Goal: Task Accomplishment & Management: Use online tool/utility

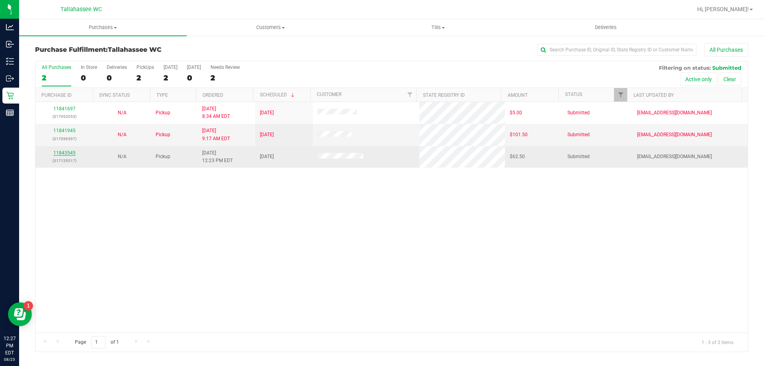
click at [65, 152] on link "11843545" at bounding box center [64, 153] width 22 height 6
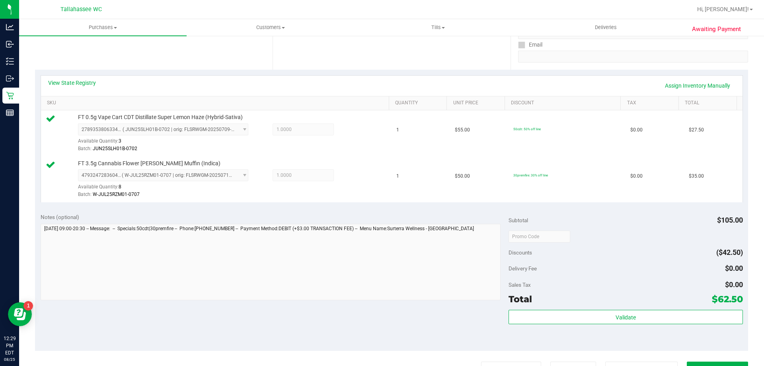
scroll to position [159, 0]
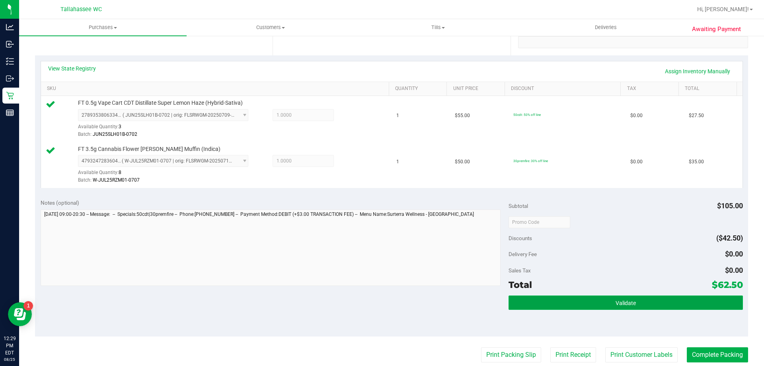
click at [533, 307] on button "Validate" at bounding box center [625, 302] width 234 height 14
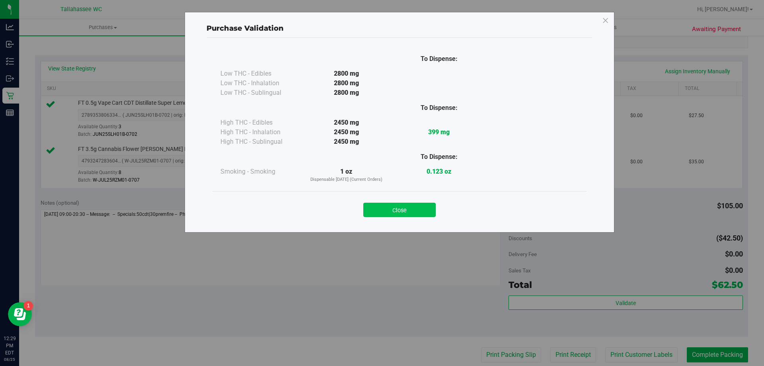
click at [393, 215] on button "Close" at bounding box center [399, 209] width 72 height 14
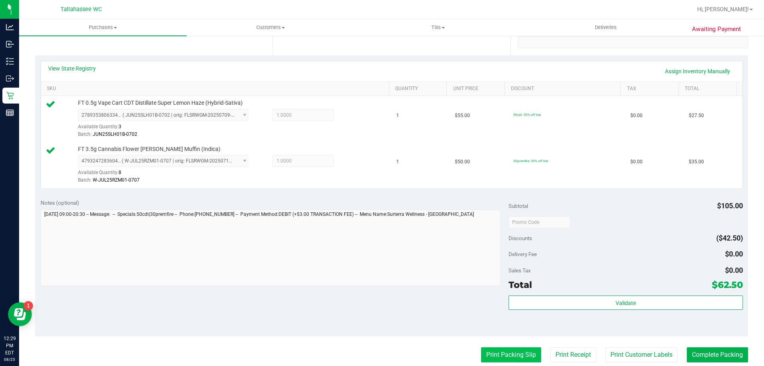
click at [498, 356] on button "Print Packing Slip" at bounding box center [511, 354] width 60 height 15
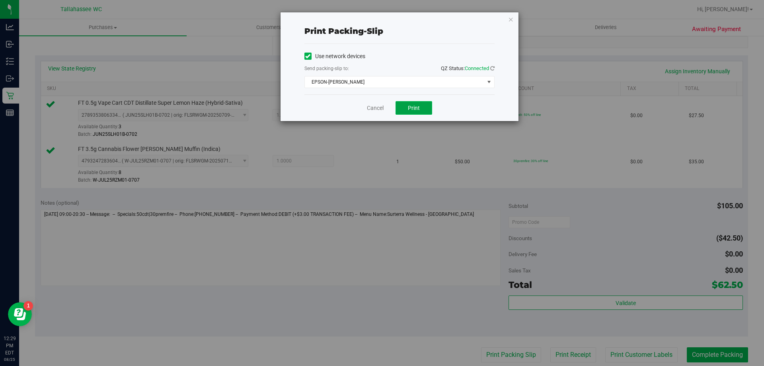
click at [423, 108] on button "Print" at bounding box center [413, 108] width 37 height 14
click at [378, 108] on link "Cancel" at bounding box center [375, 108] width 17 height 8
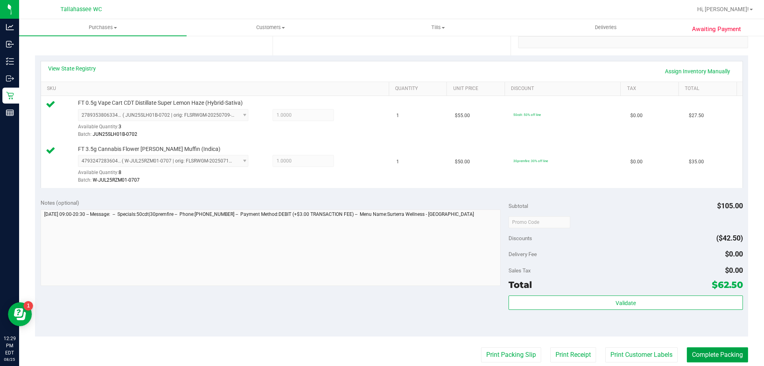
click at [724, 353] on button "Complete Packing" at bounding box center [717, 354] width 61 height 15
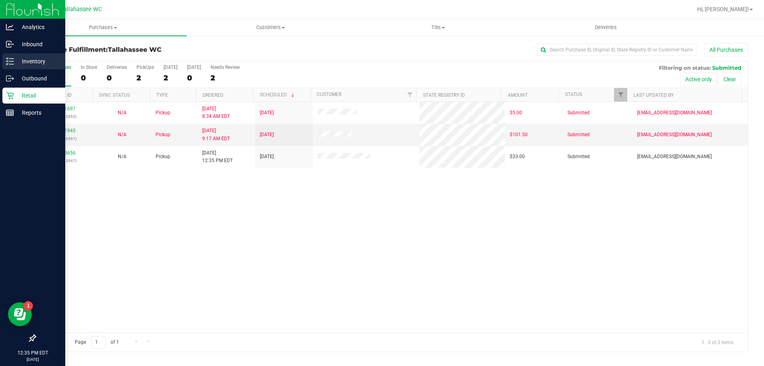
click at [39, 64] on p "Inventory" at bounding box center [38, 61] width 48 height 10
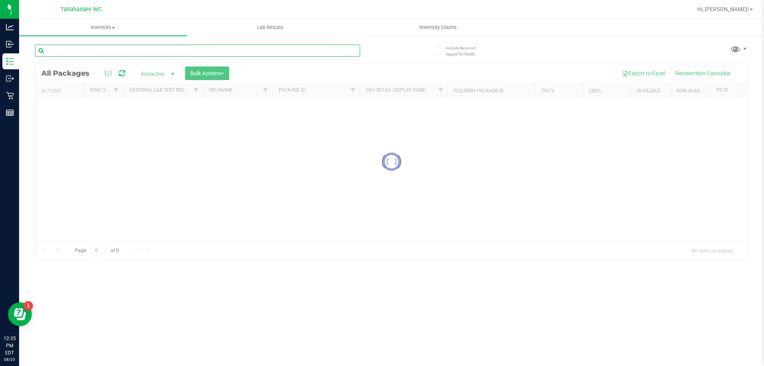
click at [90, 55] on div "Inventory All packages All inventory Waste log Create inventory Lab Results Inv…" at bounding box center [391, 192] width 745 height 346
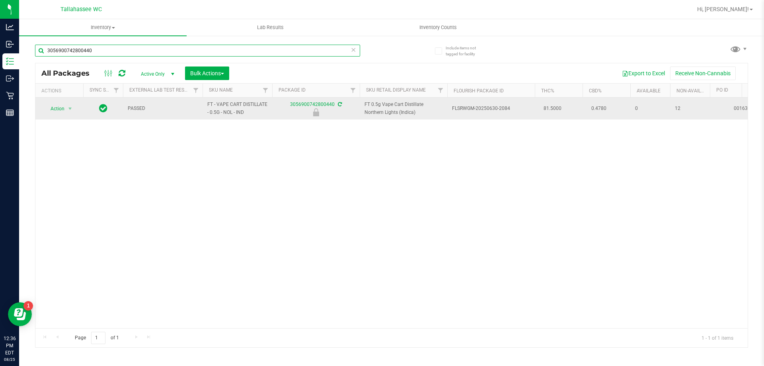
type input "3056900742800440"
click at [54, 115] on td "Action Action Edit attributes Global inventory Locate package Package audit log…" at bounding box center [59, 108] width 48 height 22
click at [61, 113] on span "Action" at bounding box center [53, 108] width 21 height 11
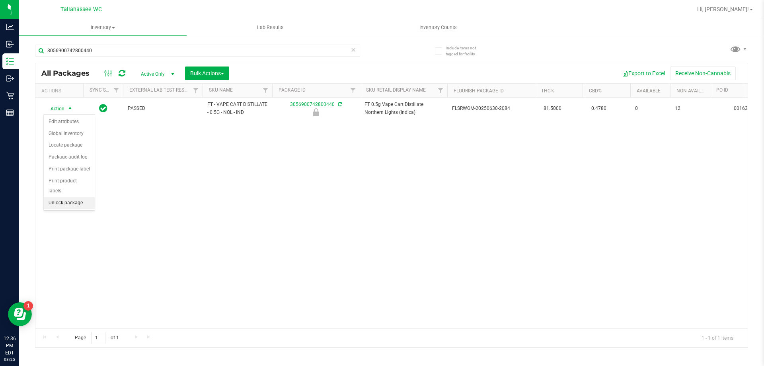
click at [56, 197] on li "Unlock package" at bounding box center [69, 203] width 51 height 12
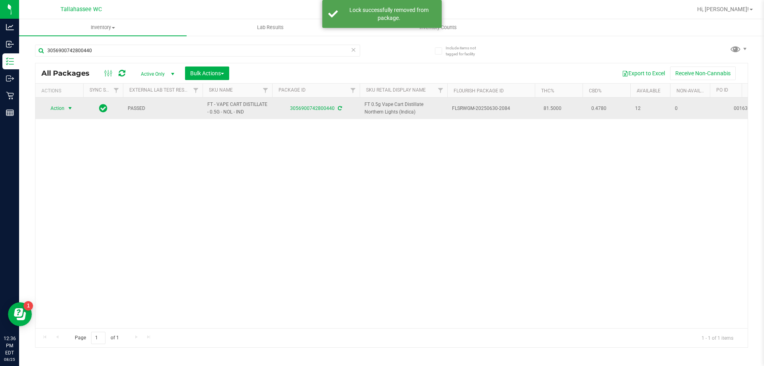
click at [62, 106] on span "Action" at bounding box center [53, 108] width 21 height 11
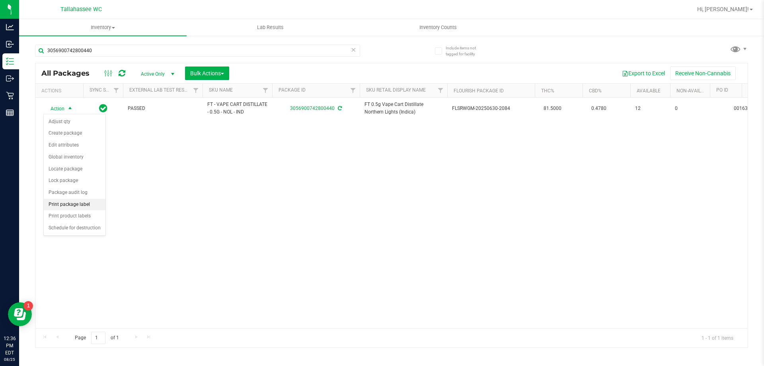
click at [79, 201] on li "Print package label" at bounding box center [75, 205] width 62 height 12
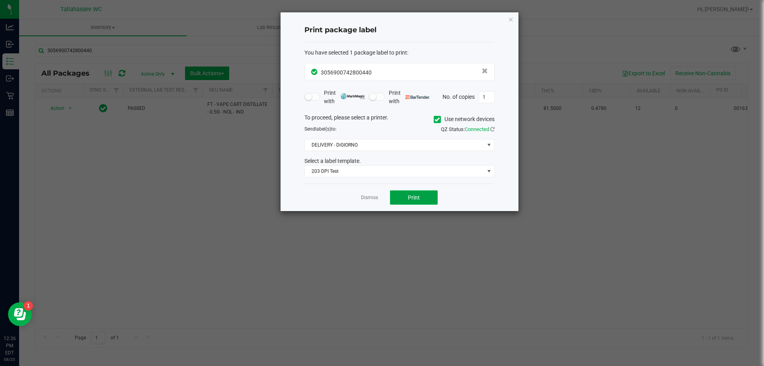
click at [405, 200] on button "Print" at bounding box center [414, 197] width 48 height 14
click at [366, 200] on link "Dismiss" at bounding box center [369, 197] width 17 height 7
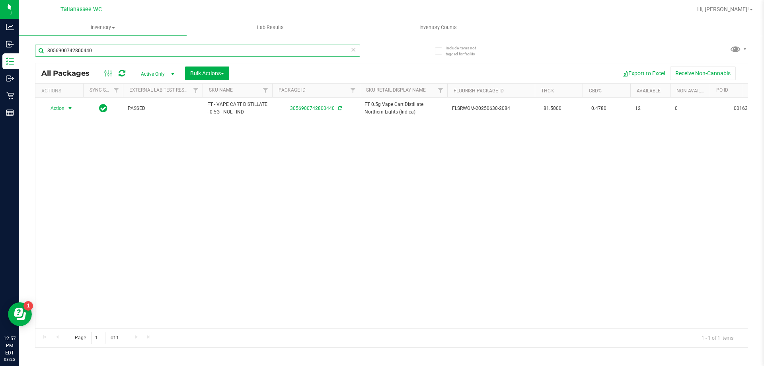
click at [278, 49] on input "3056900742800440" at bounding box center [197, 51] width 325 height 12
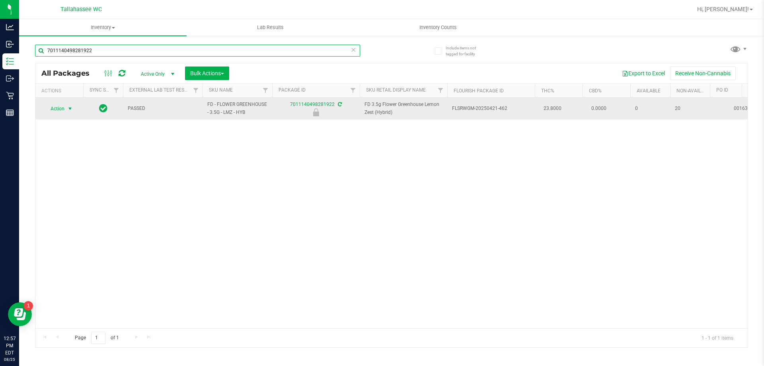
type input "7011140498281922"
click at [72, 108] on span "select" at bounding box center [70, 108] width 6 height 6
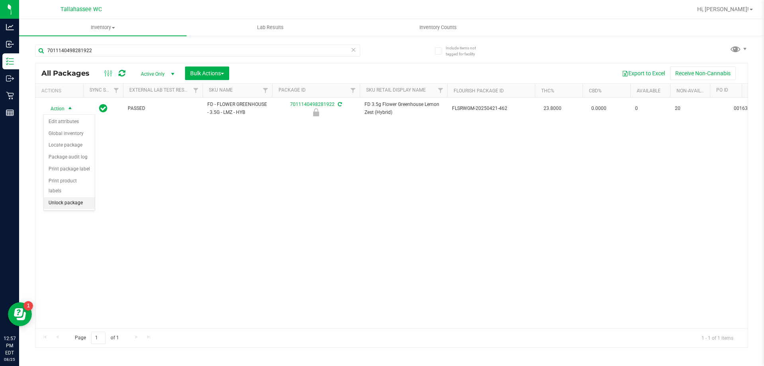
click at [66, 197] on li "Unlock package" at bounding box center [69, 203] width 51 height 12
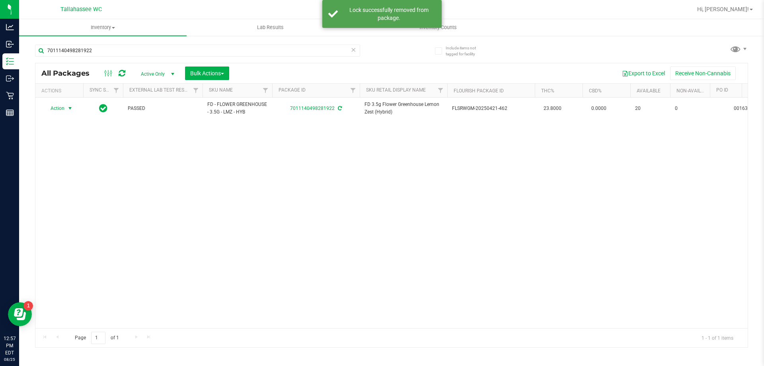
drag, startPoint x: 69, startPoint y: 110, endPoint x: 64, endPoint y: 114, distance: 6.5
click at [69, 110] on span "select" at bounding box center [70, 108] width 6 height 6
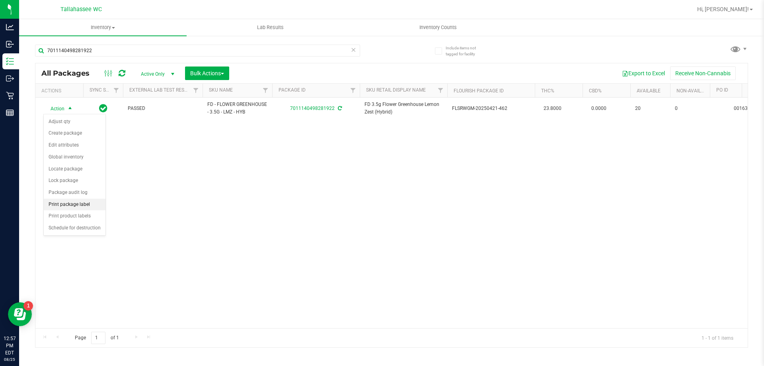
click at [79, 203] on li "Print package label" at bounding box center [75, 205] width 62 height 12
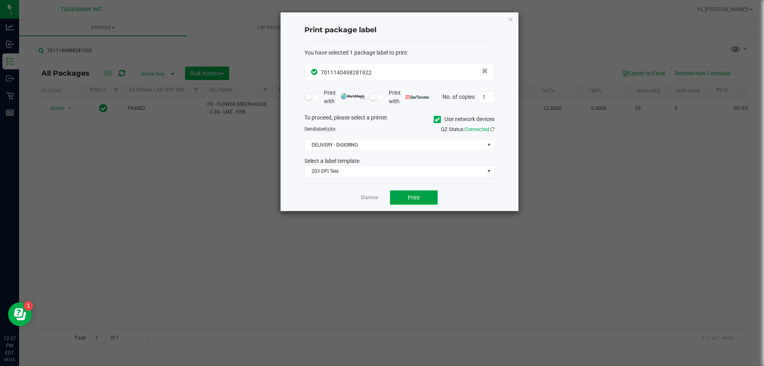
click at [422, 196] on button "Print" at bounding box center [414, 197] width 48 height 14
